Goal: Task Accomplishment & Management: Complete application form

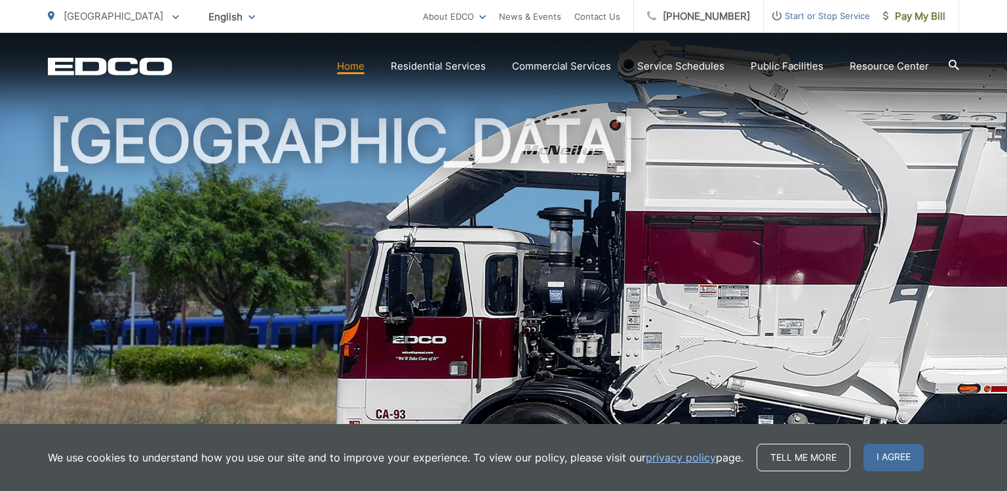
scroll to position [63, 0]
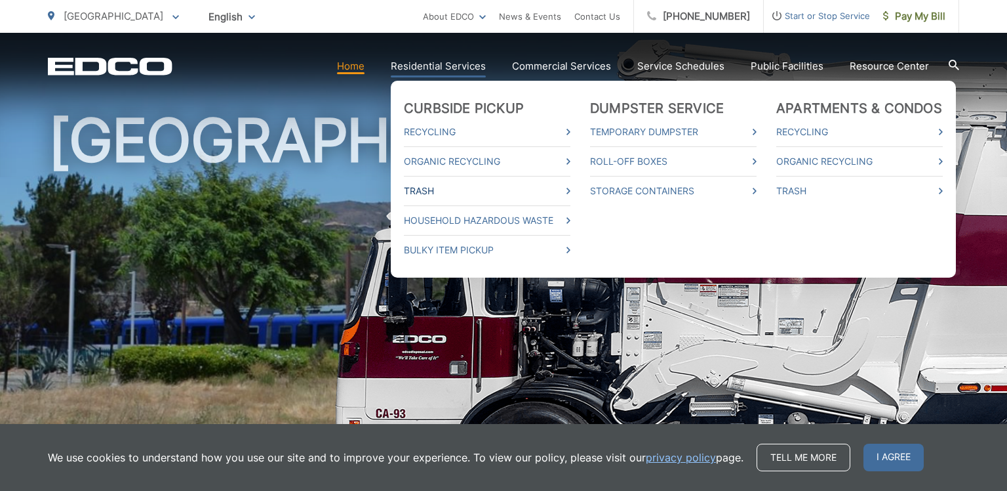
click at [432, 192] on link "Trash" at bounding box center [487, 191] width 167 height 16
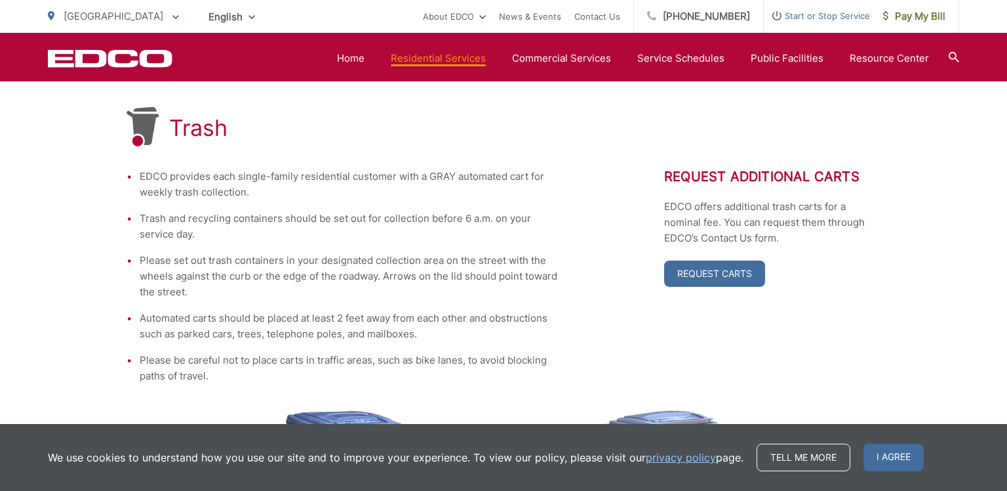
scroll to position [232, 0]
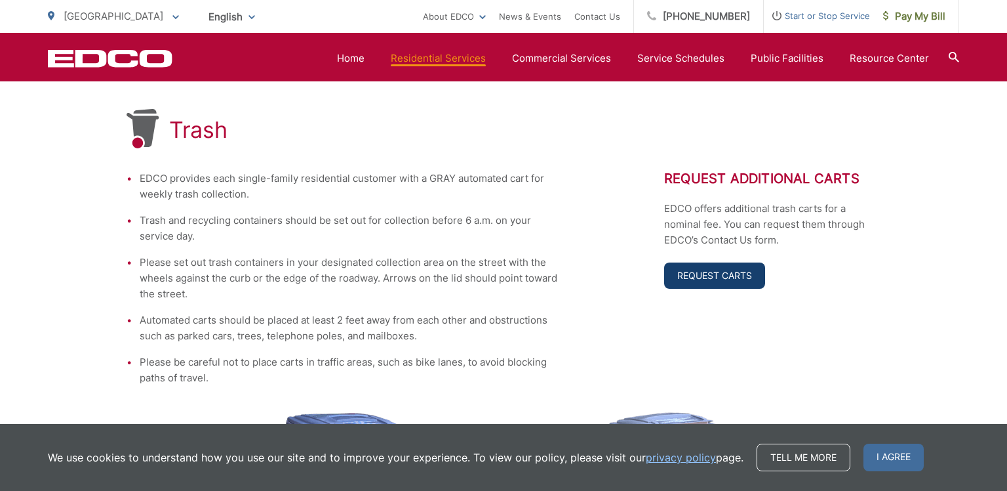
click at [702, 273] on link "Request Carts" at bounding box center [714, 275] width 101 height 26
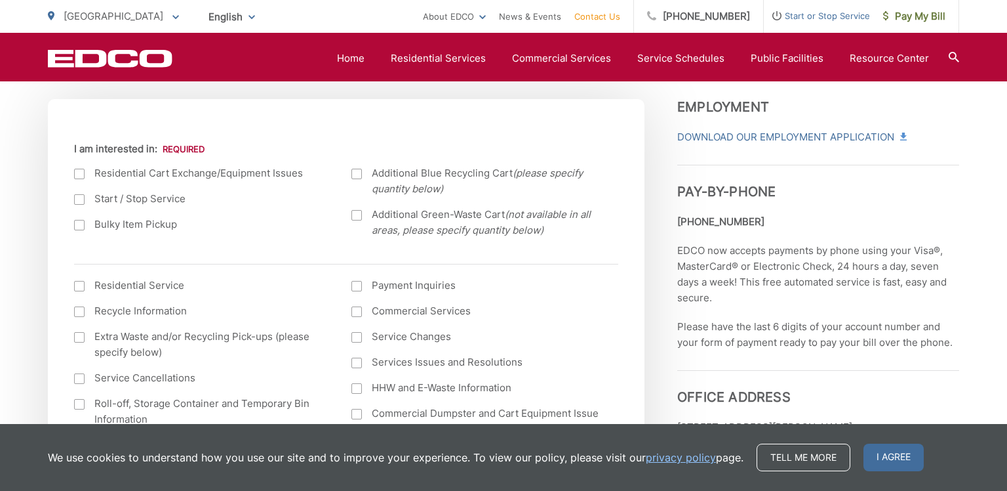
scroll to position [462, 0]
